Goal: Navigation & Orientation: Find specific page/section

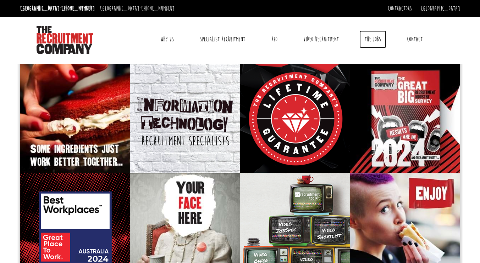
click at [368, 45] on link "The Jobs" at bounding box center [372, 39] width 27 height 18
click at [372, 40] on link "The Jobs" at bounding box center [372, 39] width 27 height 18
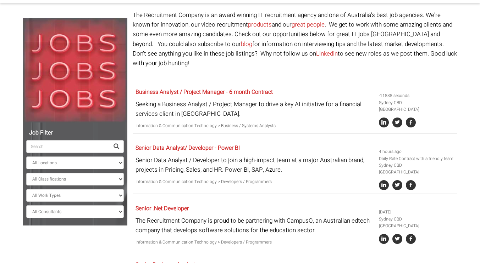
scroll to position [58, 0]
click at [66, 149] on input "search" at bounding box center [67, 146] width 83 height 13
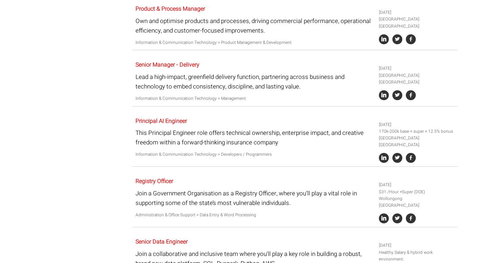
scroll to position [1076, 0]
